Goal: Task Accomplishment & Management: Manage account settings

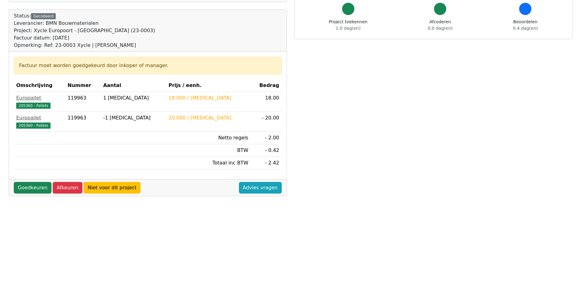
scroll to position [61, 0]
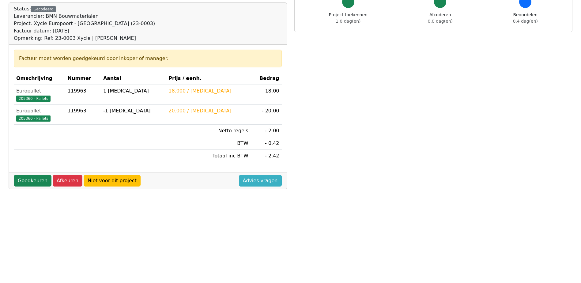
click at [262, 180] on link "Advies vragen" at bounding box center [260, 181] width 43 height 12
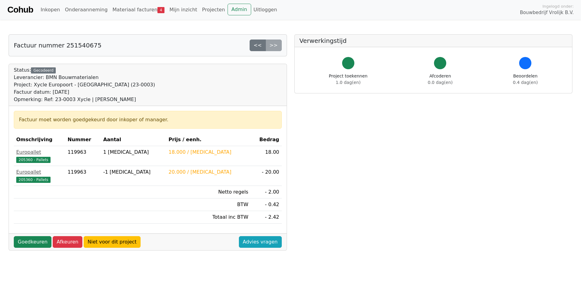
scroll to position [61, 0]
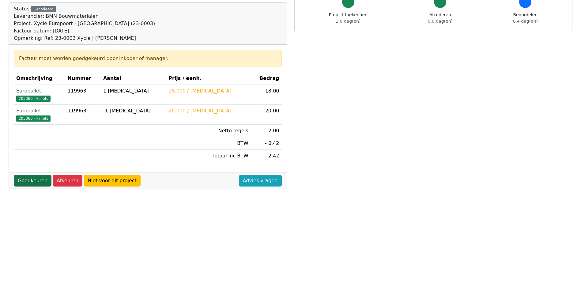
click at [41, 177] on link "Goedkeuren" at bounding box center [33, 181] width 38 height 12
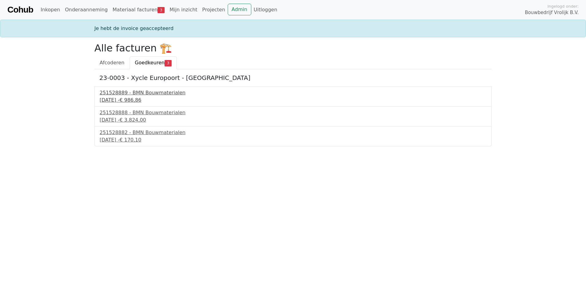
click at [141, 92] on div "251528889 - BMN Bouwmaterialen" at bounding box center [293, 92] width 387 height 7
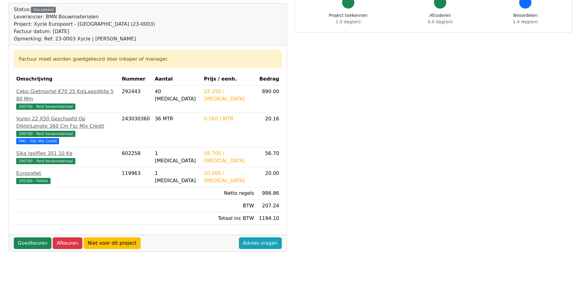
scroll to position [61, 0]
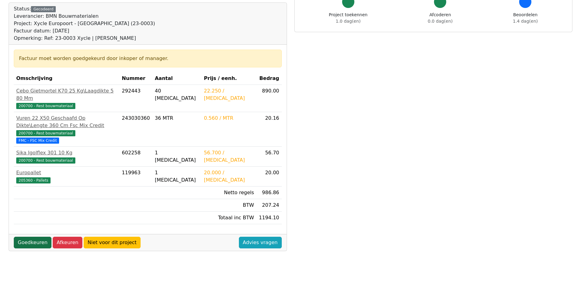
click at [33, 237] on link "Goedkeuren" at bounding box center [33, 243] width 38 height 12
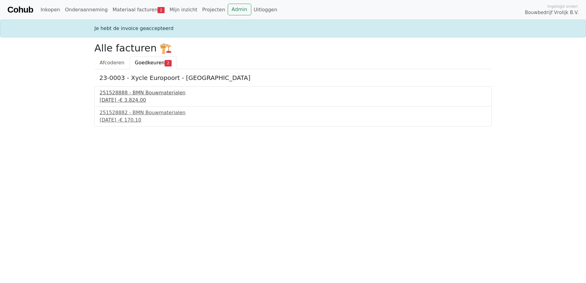
click at [135, 93] on div "251528888 - BMN Bouwmaterialen" at bounding box center [293, 92] width 387 height 7
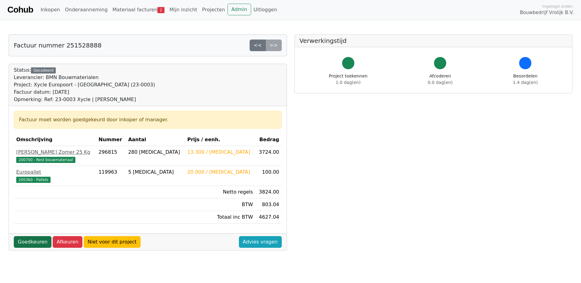
click at [29, 238] on link "Goedkeuren" at bounding box center [33, 242] width 38 height 12
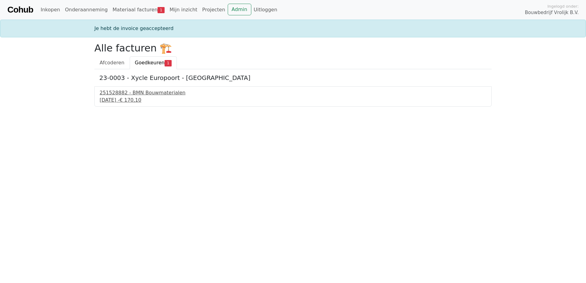
click at [141, 93] on div "251528882 - BMN Bouwmaterialen" at bounding box center [293, 92] width 387 height 7
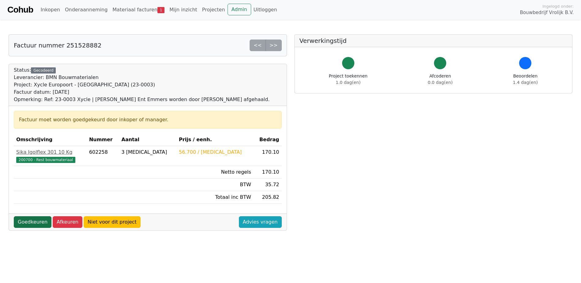
click at [34, 222] on link "Goedkeuren" at bounding box center [33, 222] width 38 height 12
